Goal: Transaction & Acquisition: Purchase product/service

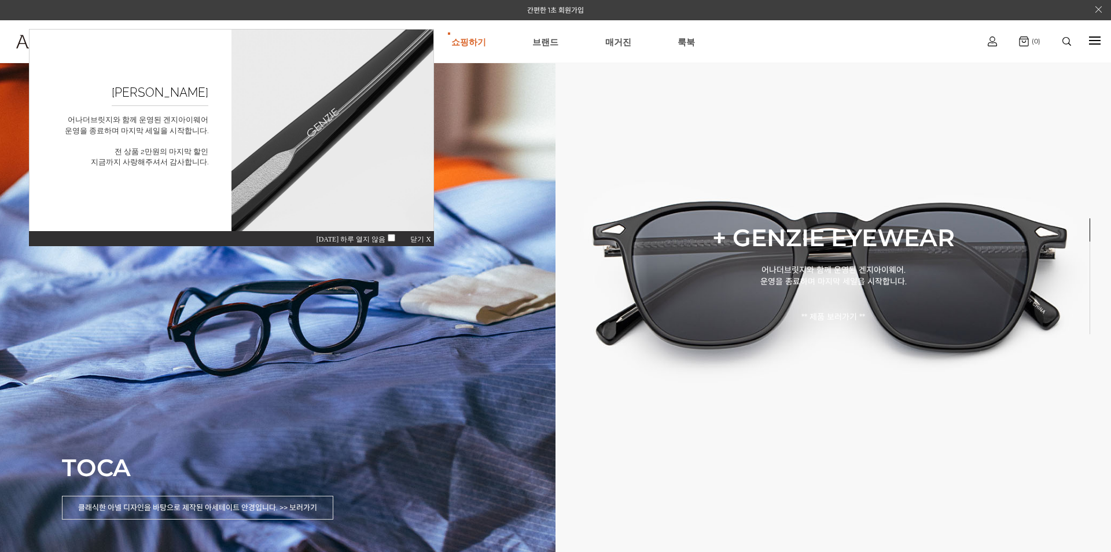
click at [419, 234] on div "[DATE] 하루 열지 않음 닫기 X" at bounding box center [231, 238] width 405 height 16
click at [424, 238] on span "닫기 X" at bounding box center [421, 239] width 21 height 8
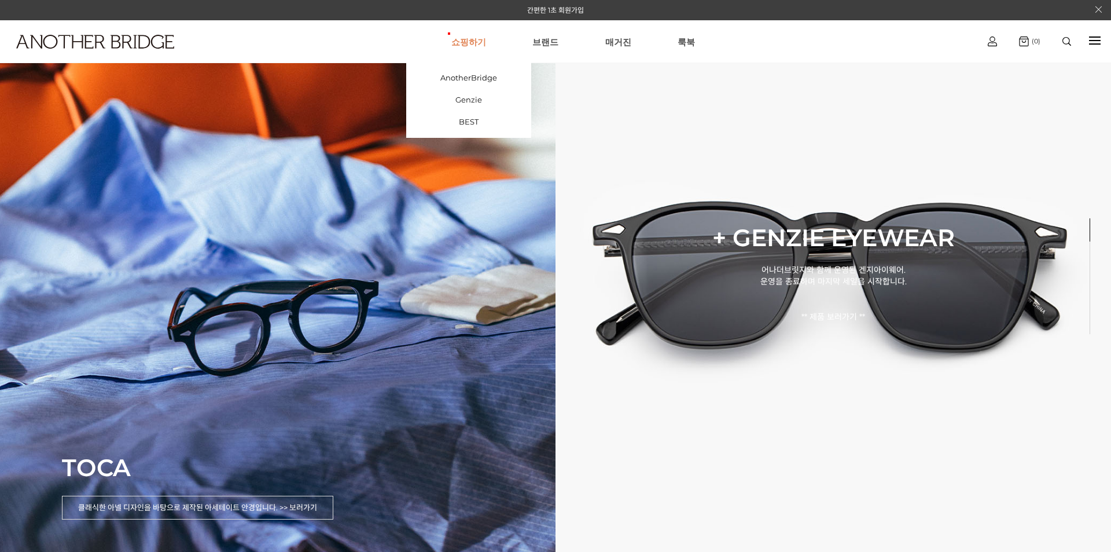
click at [458, 48] on link "쇼핑하기" at bounding box center [469, 42] width 35 height 42
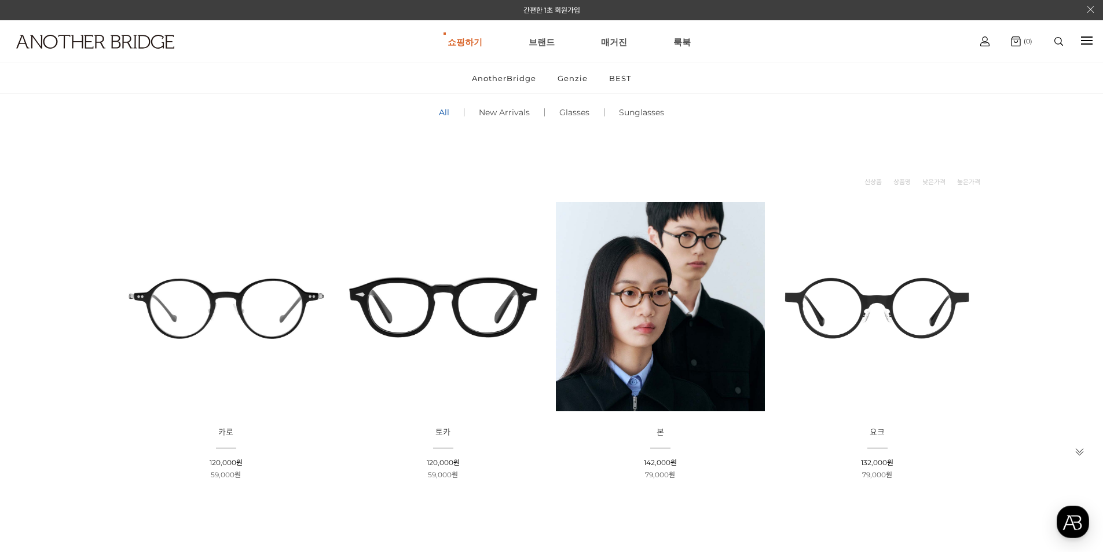
scroll to position [116, 0]
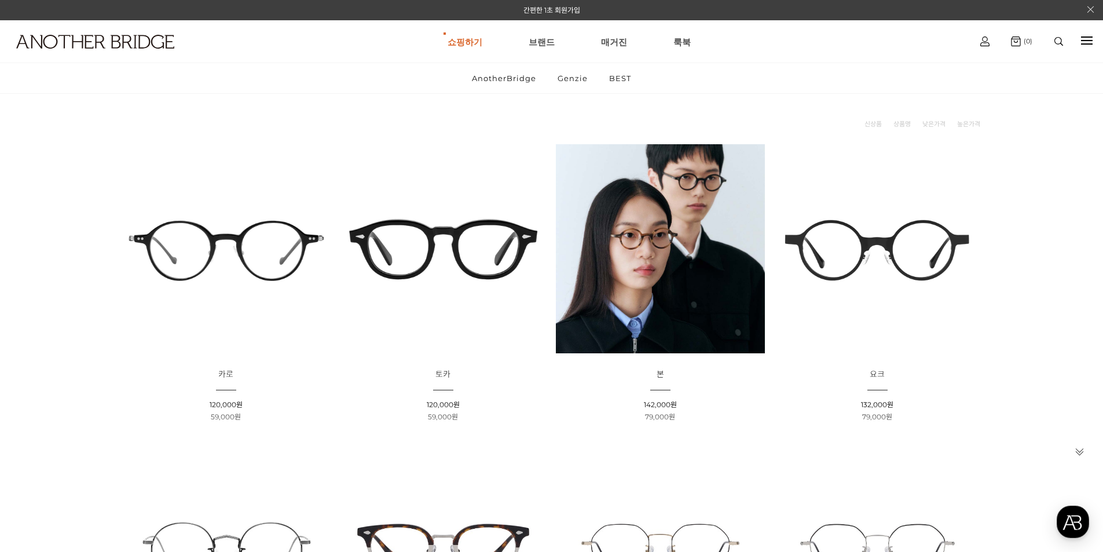
click at [707, 266] on img at bounding box center [660, 248] width 209 height 209
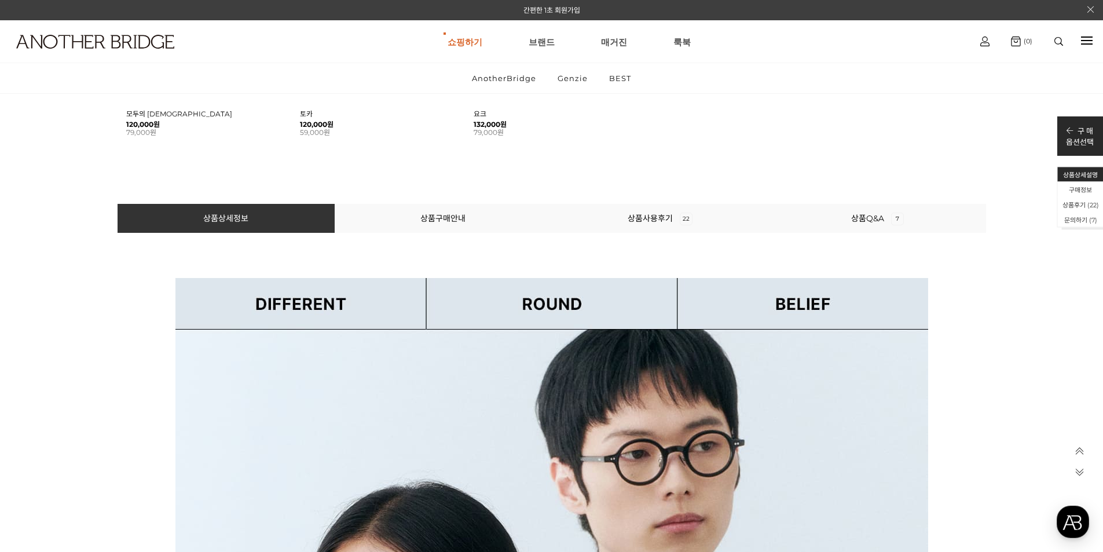
scroll to position [1158, 0]
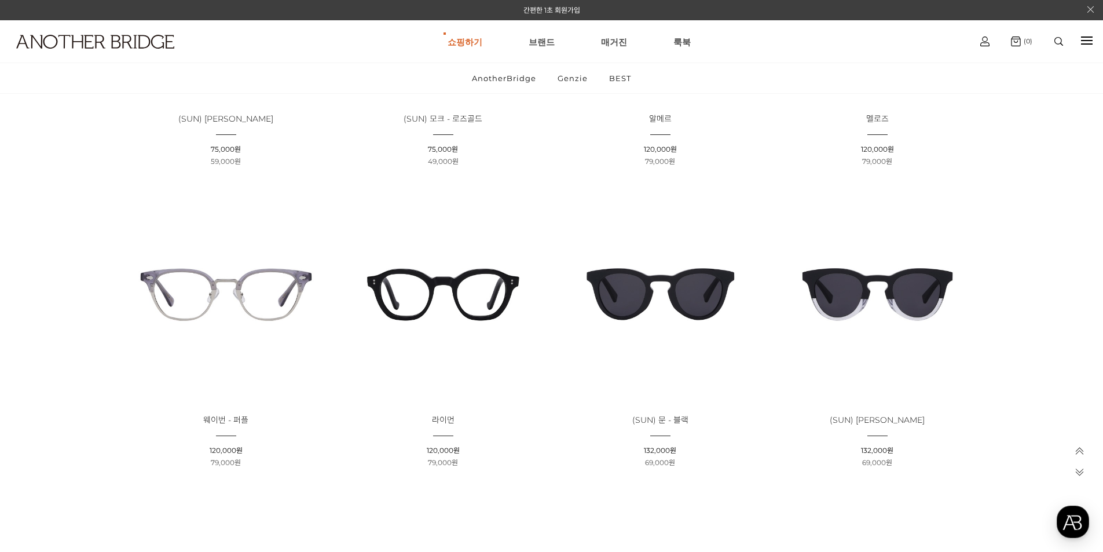
scroll to position [1621, 0]
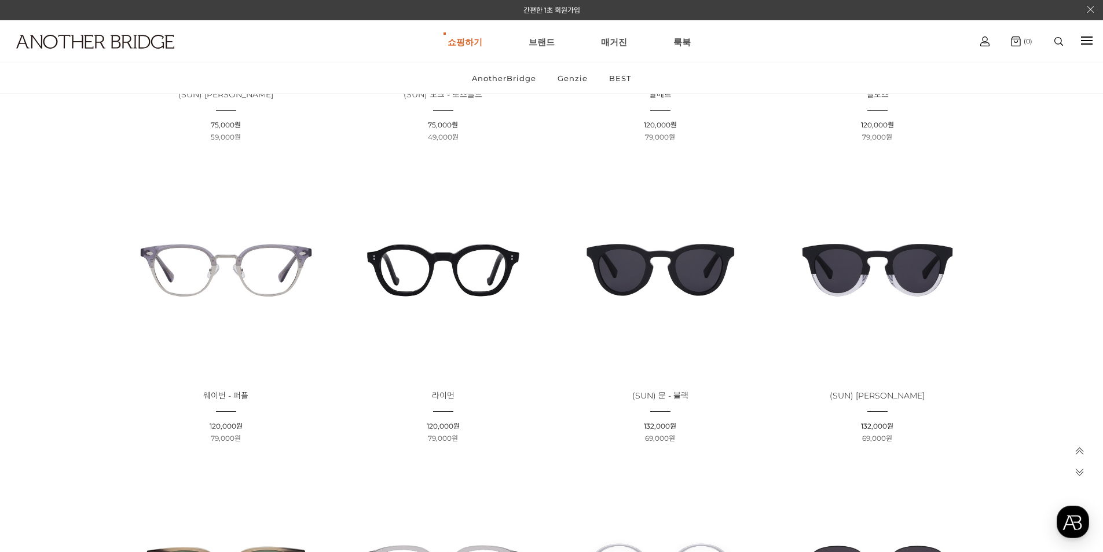
click at [479, 265] on img at bounding box center [443, 270] width 209 height 209
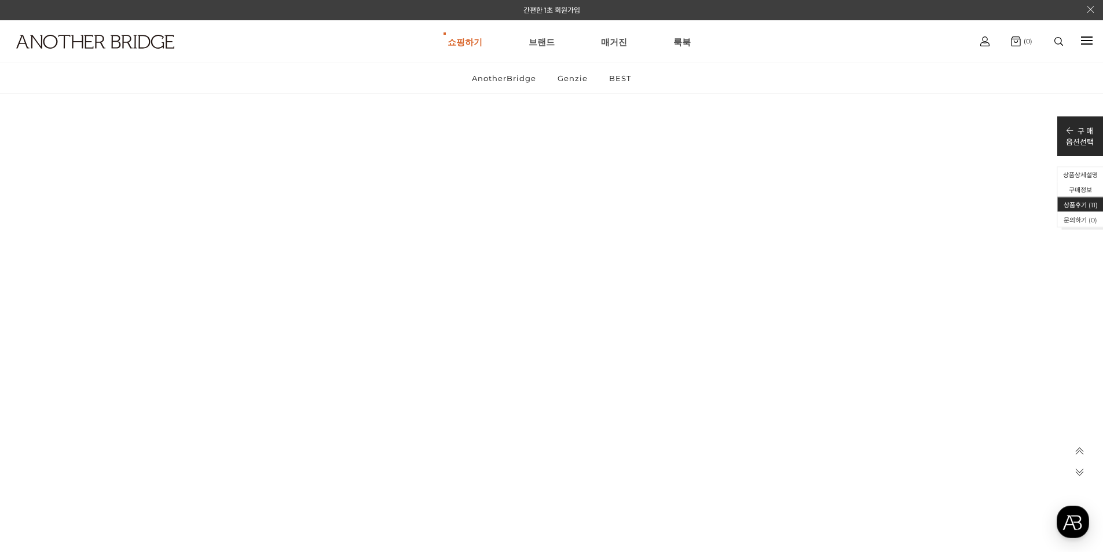
scroll to position [9609, 0]
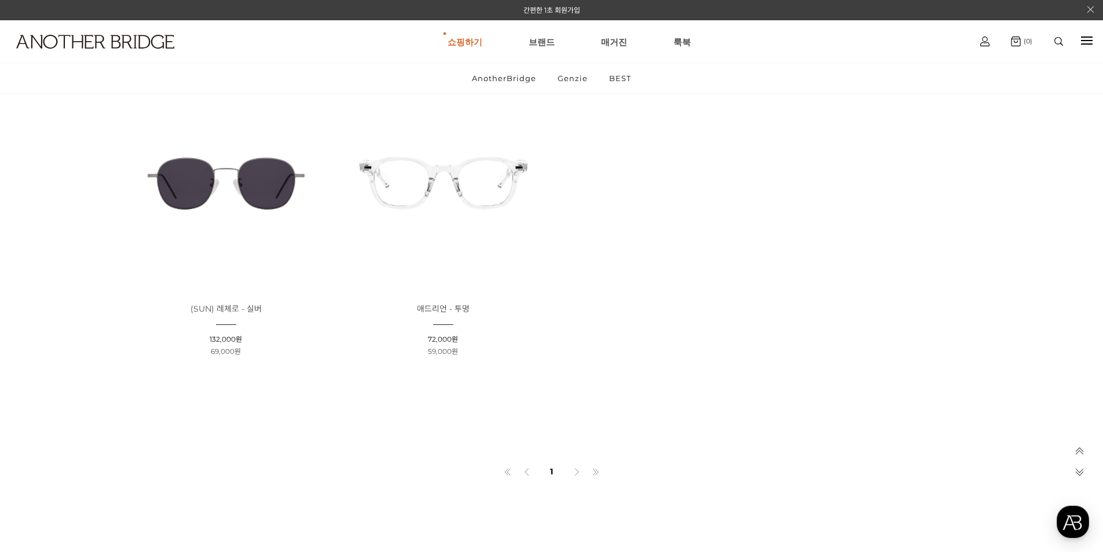
scroll to position [2315, 0]
